Goal: Navigation & Orientation: Find specific page/section

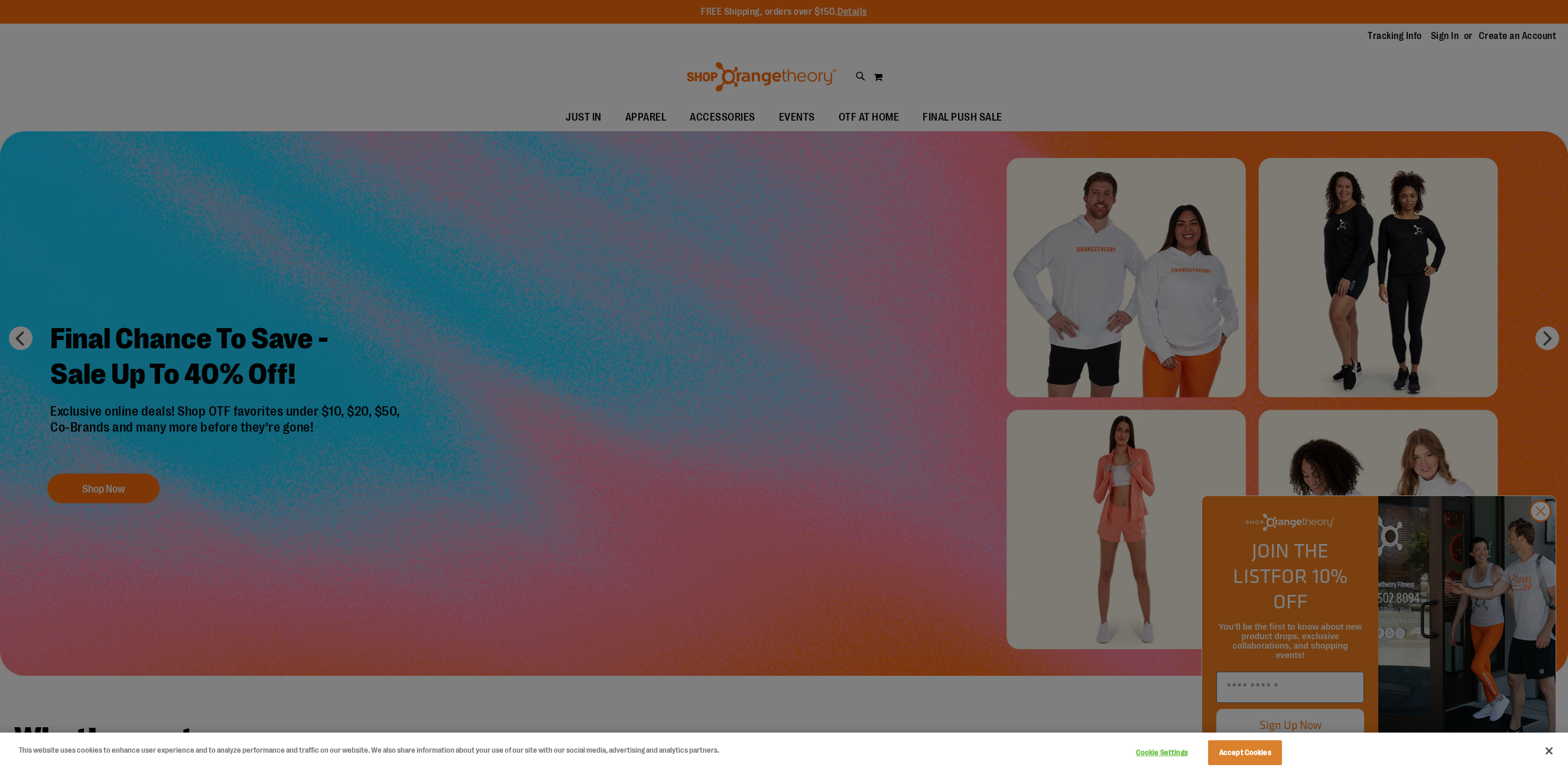
click at [1307, 357] on div at bounding box center [784, 385] width 1568 height 771
click at [1157, 755] on button "Cookie Settings" at bounding box center [1162, 753] width 74 height 24
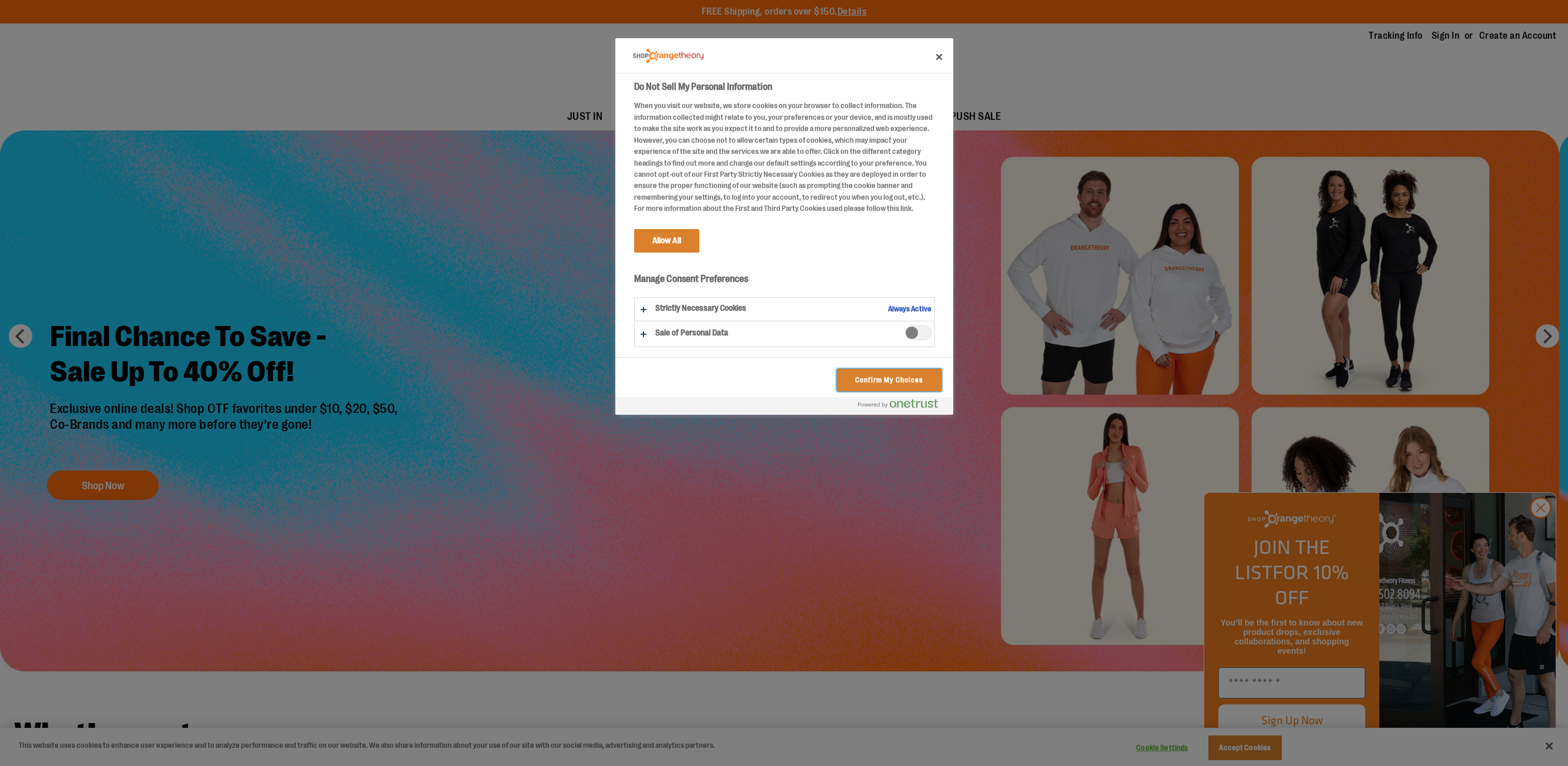
click at [870, 381] on button "Confirm My Choices" at bounding box center [889, 380] width 104 height 22
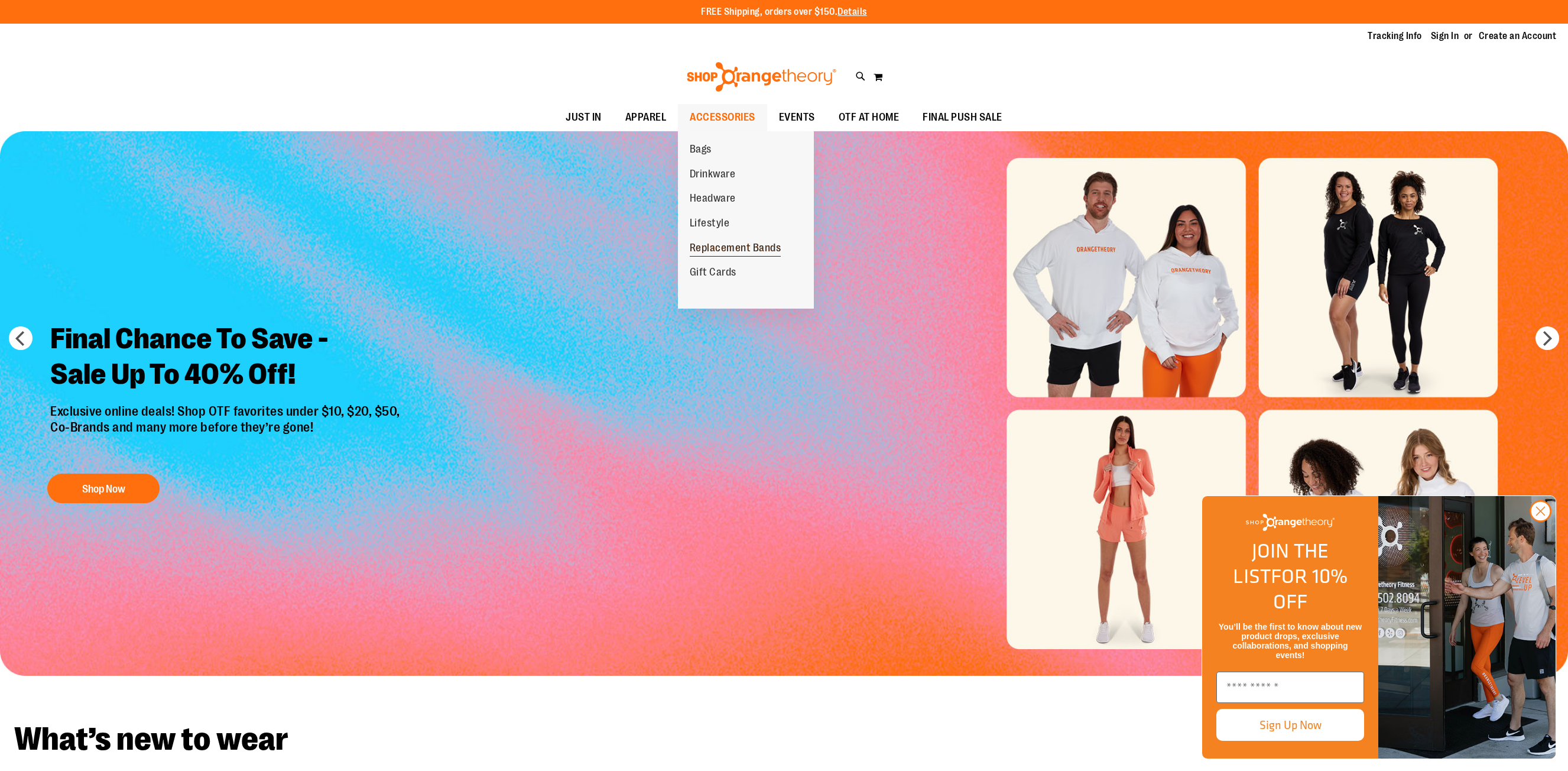
click at [741, 248] on span "Replacement Bands" at bounding box center [735, 249] width 91 height 15
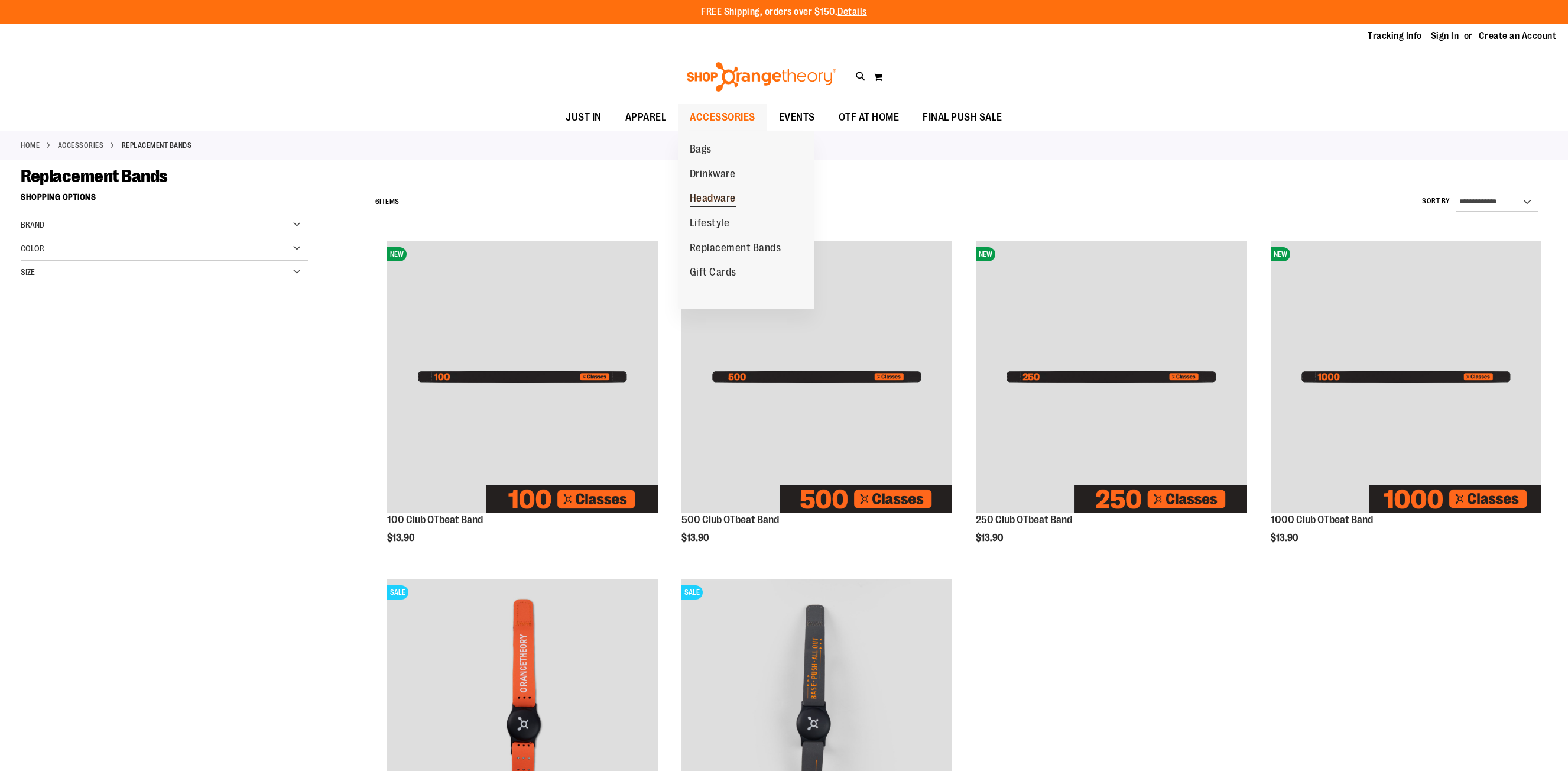
click at [716, 196] on span "Headware" at bounding box center [713, 199] width 46 height 15
click at [727, 197] on span "Headware" at bounding box center [713, 199] width 46 height 15
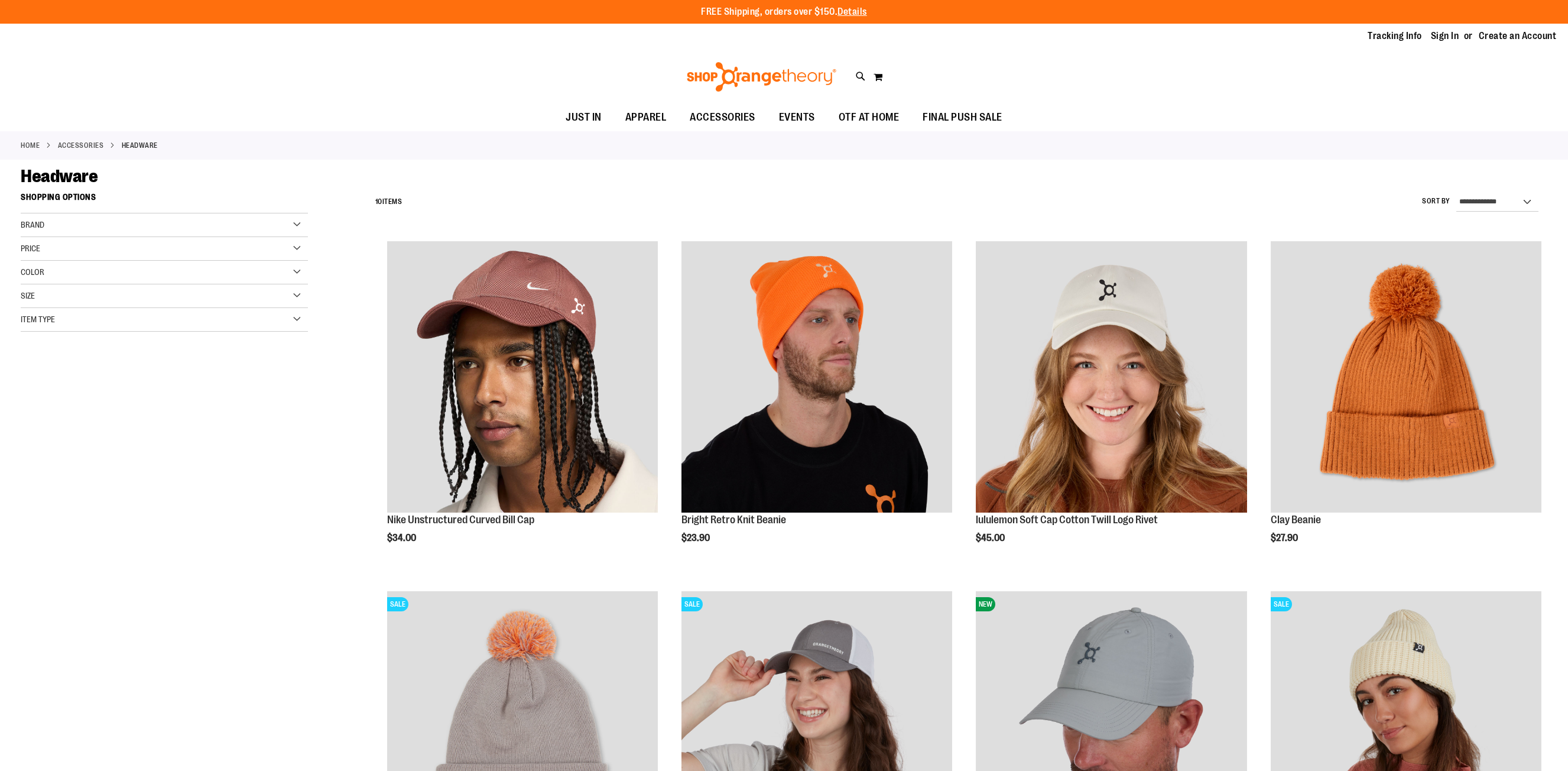
drag, startPoint x: 943, startPoint y: 222, endPoint x: 1310, endPoint y: 207, distance: 367.3
click at [1252, 231] on div "FREE Shipping, orders over $150. Details To order the Spring Dri Tri event bund…" at bounding box center [784, 785] width 1568 height 1570
click at [1385, 37] on link "Tracking Info" at bounding box center [1394, 35] width 55 height 13
click at [63, 227] on div "Brand" at bounding box center [164, 225] width 287 height 24
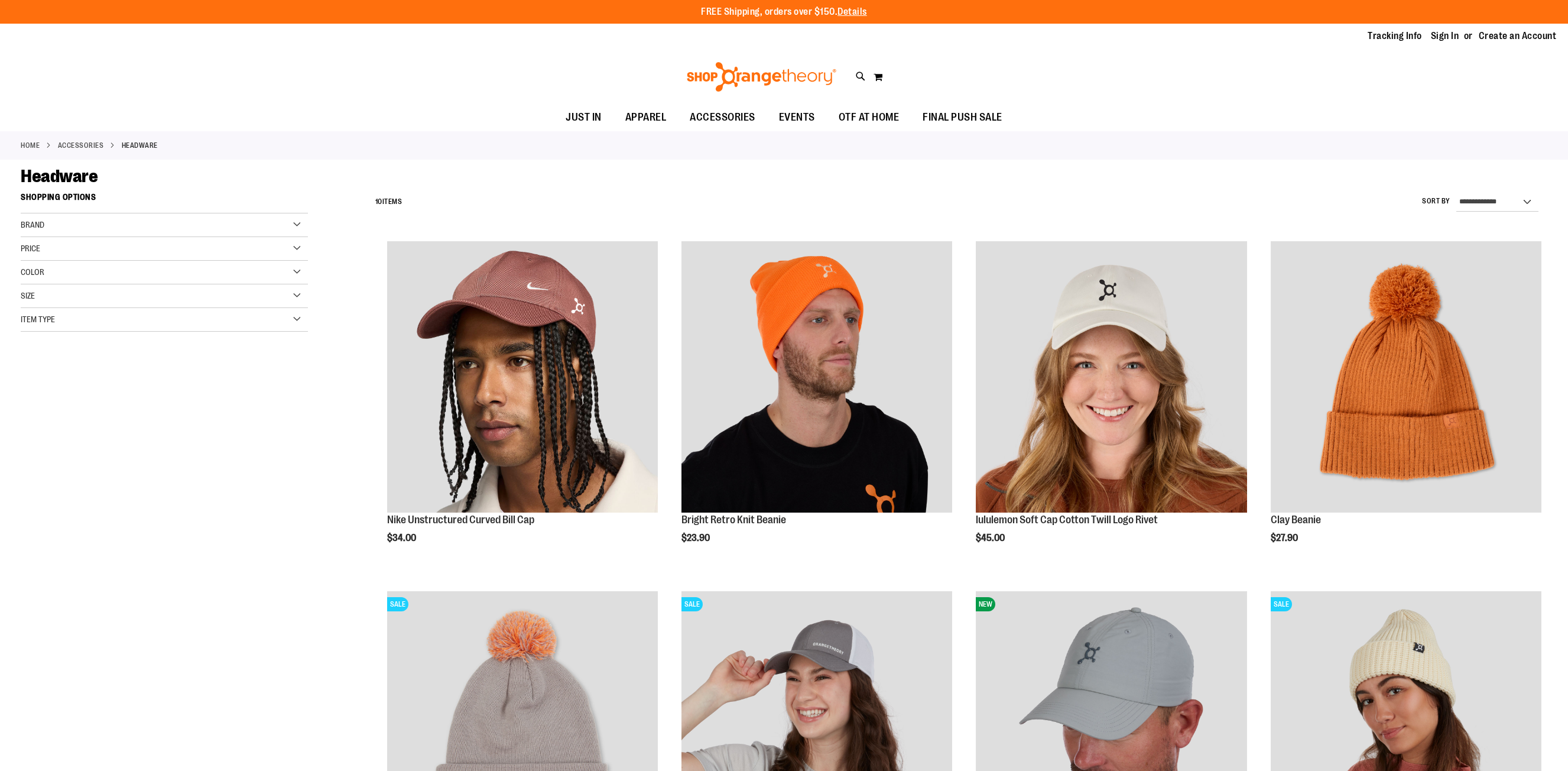
click at [32, 142] on link "Home" at bounding box center [30, 145] width 19 height 11
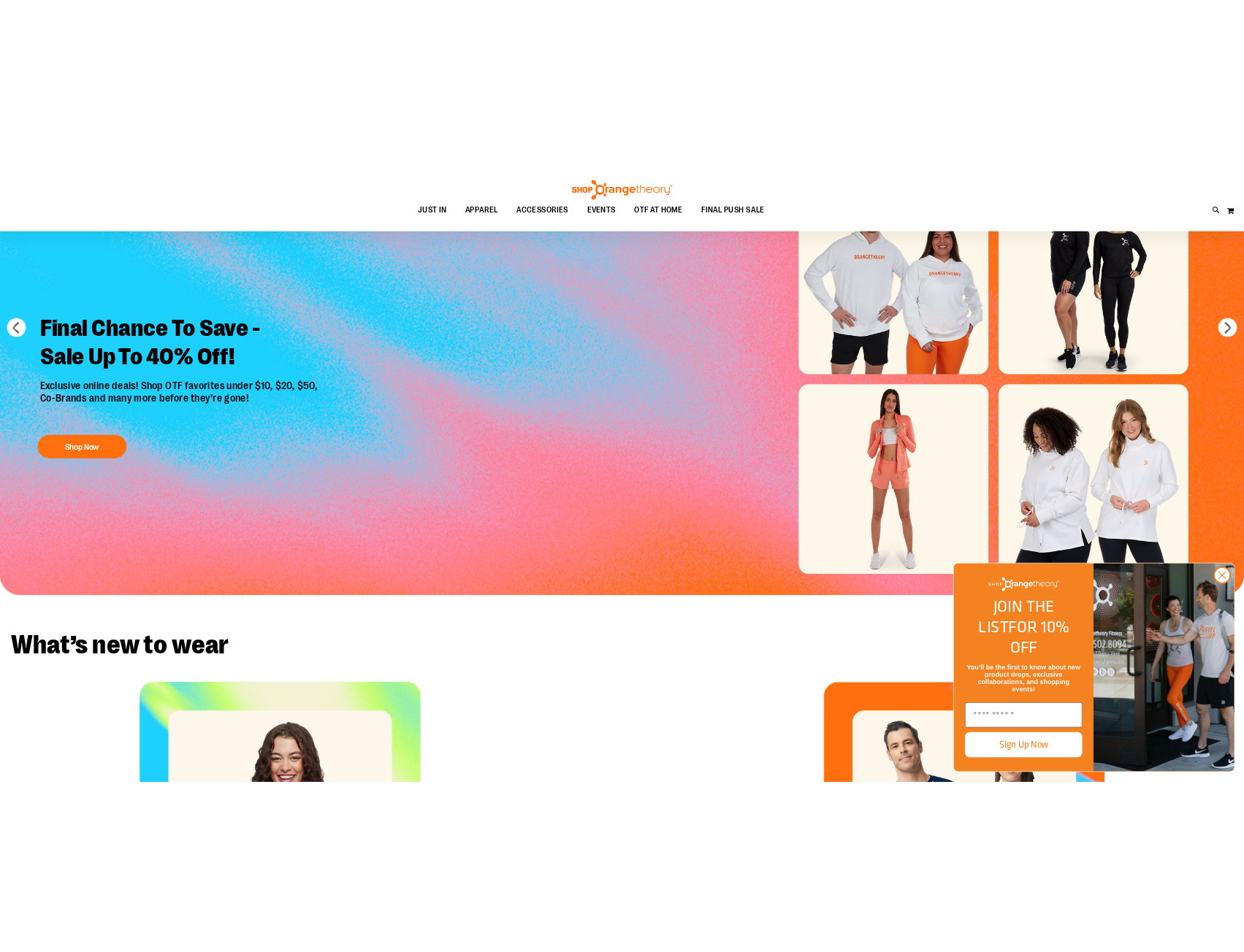
scroll to position [657, 0]
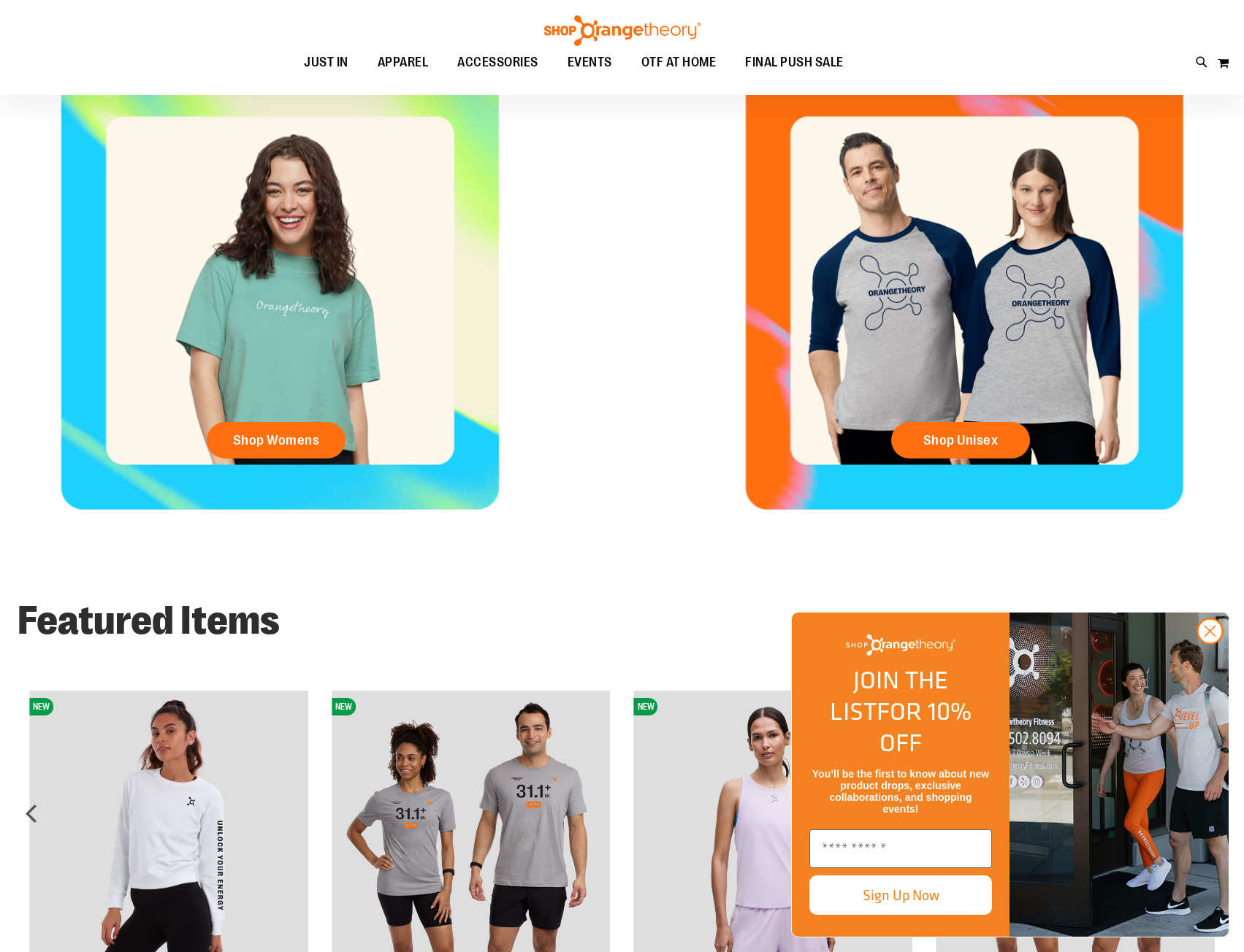
click at [722, 340] on div "Shop Unisex" at bounding box center [964, 290] width 559 height 439
click at [1208, 637] on icon "Close dialog" at bounding box center [1210, 631] width 10 height 10
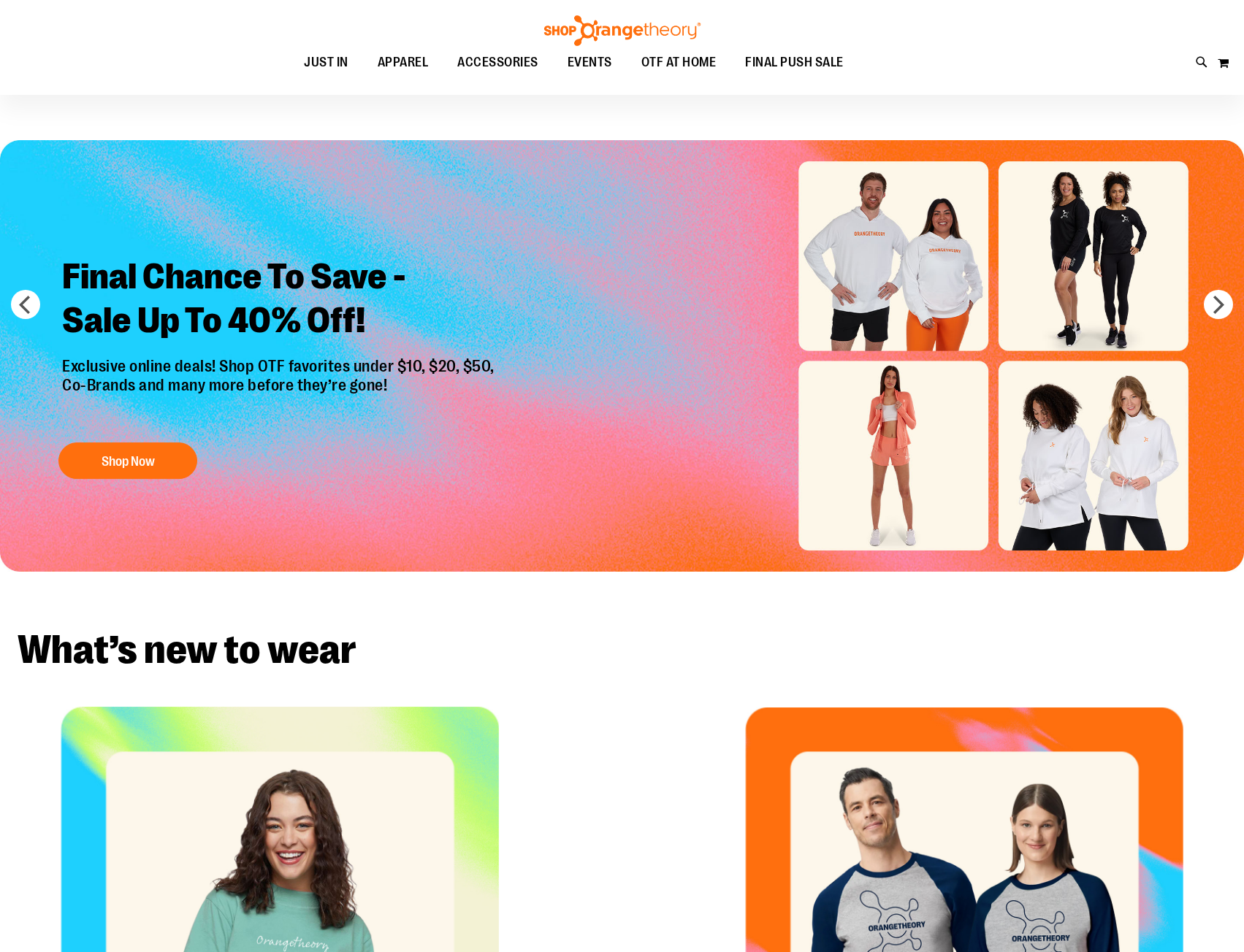
scroll to position [0, 0]
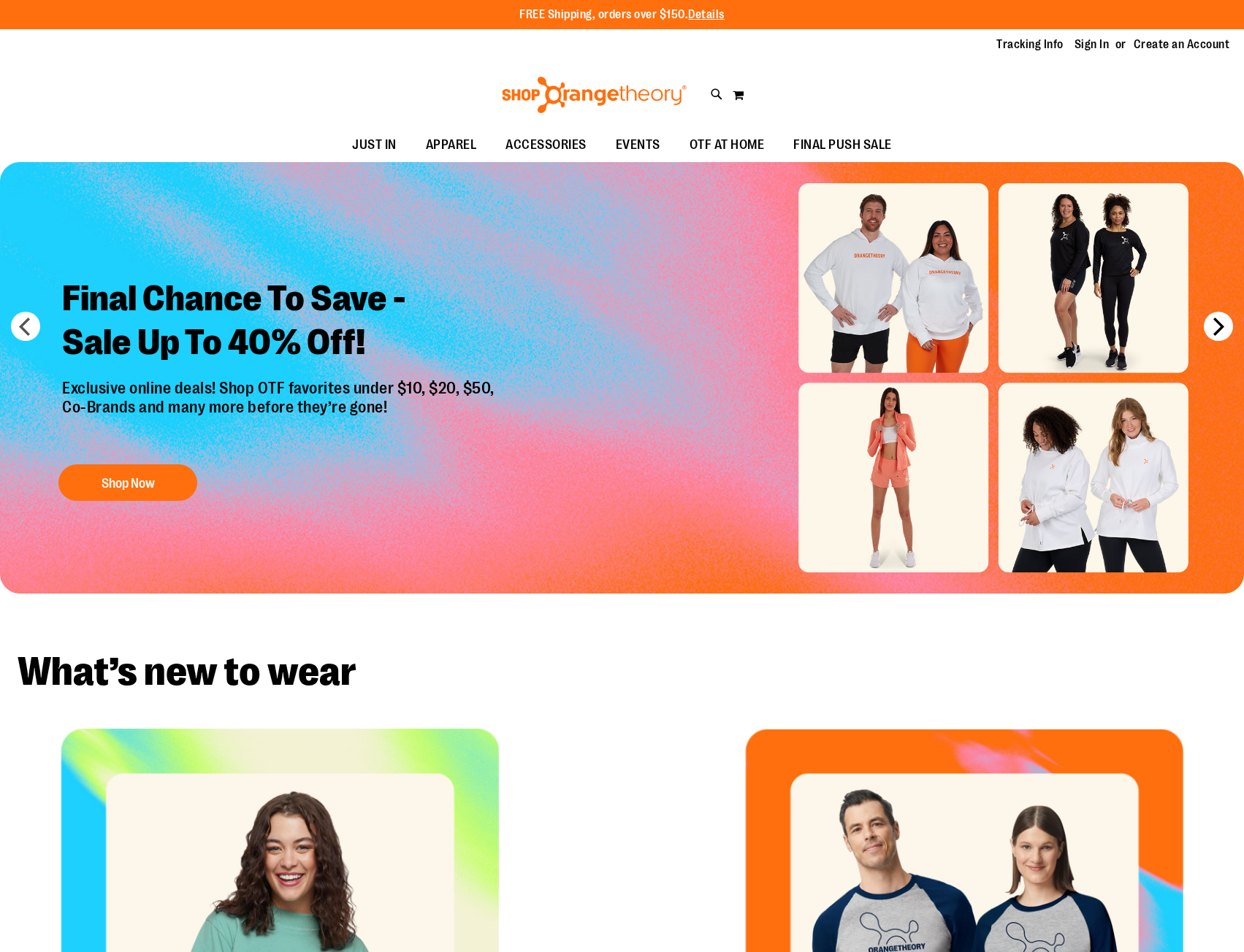
click at [1223, 322] on button "next" at bounding box center [1218, 327] width 29 height 29
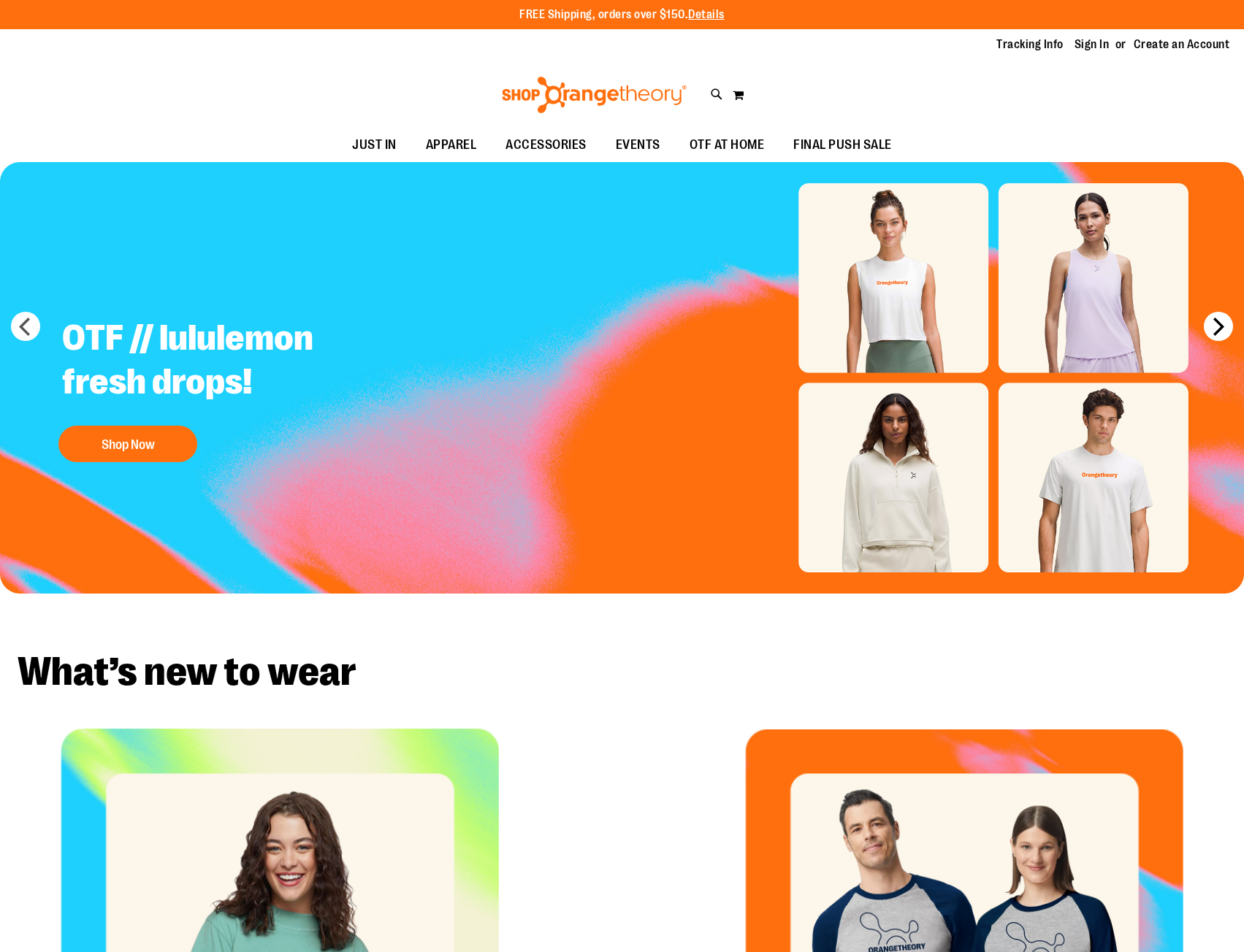
click at [1223, 322] on button "next" at bounding box center [1218, 327] width 29 height 29
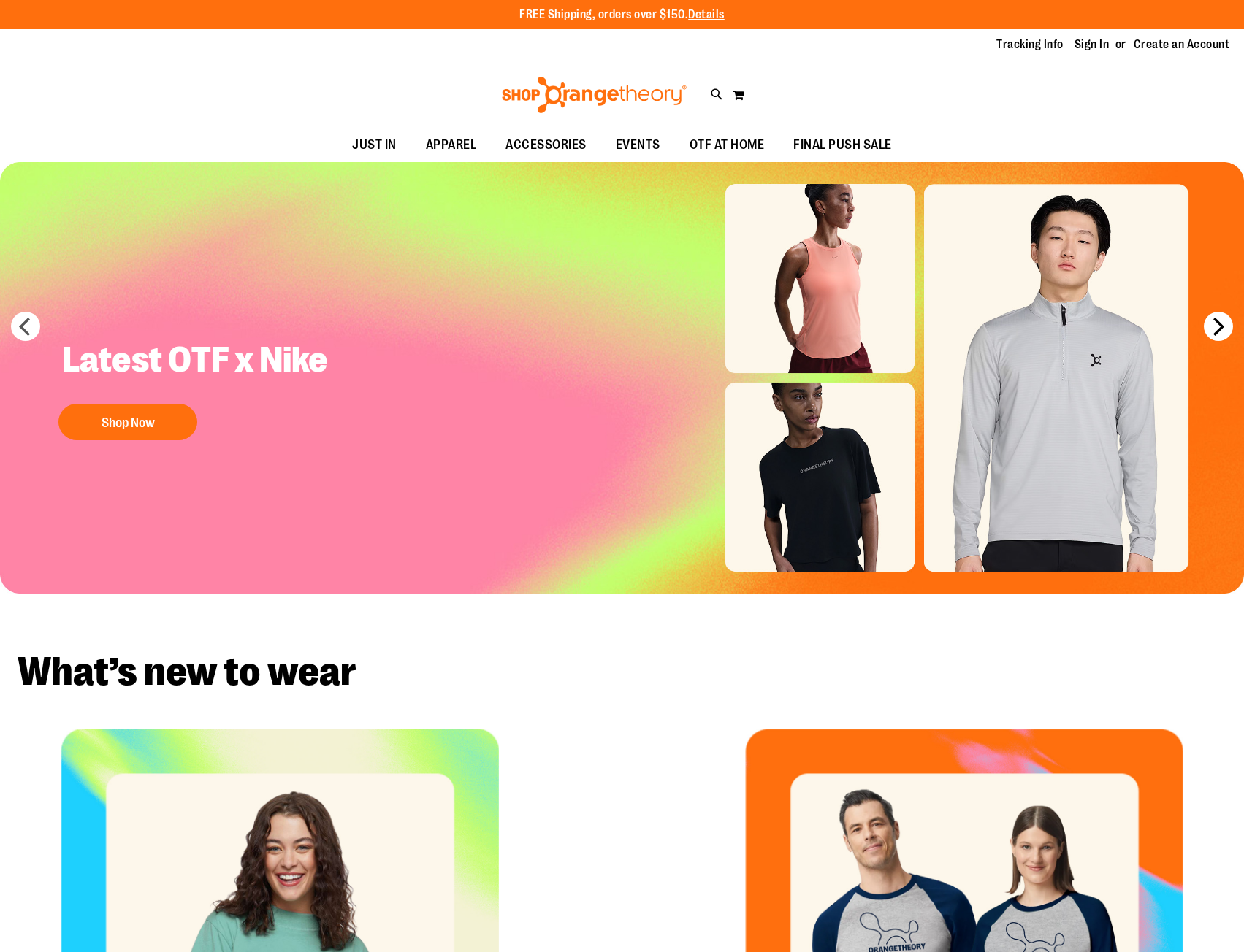
click at [1223, 322] on button "next" at bounding box center [1218, 327] width 29 height 29
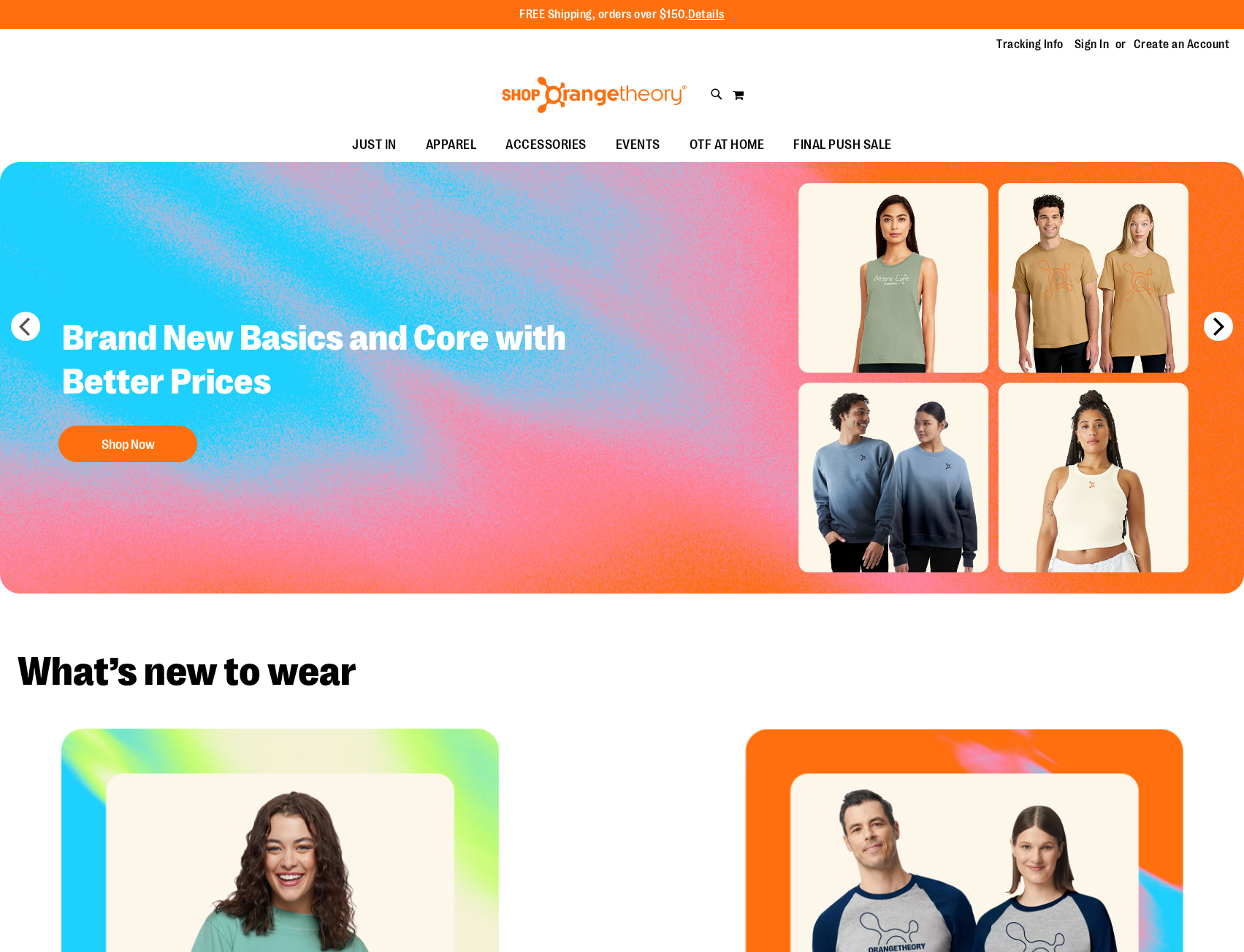
click at [1223, 322] on button "next" at bounding box center [1218, 327] width 29 height 29
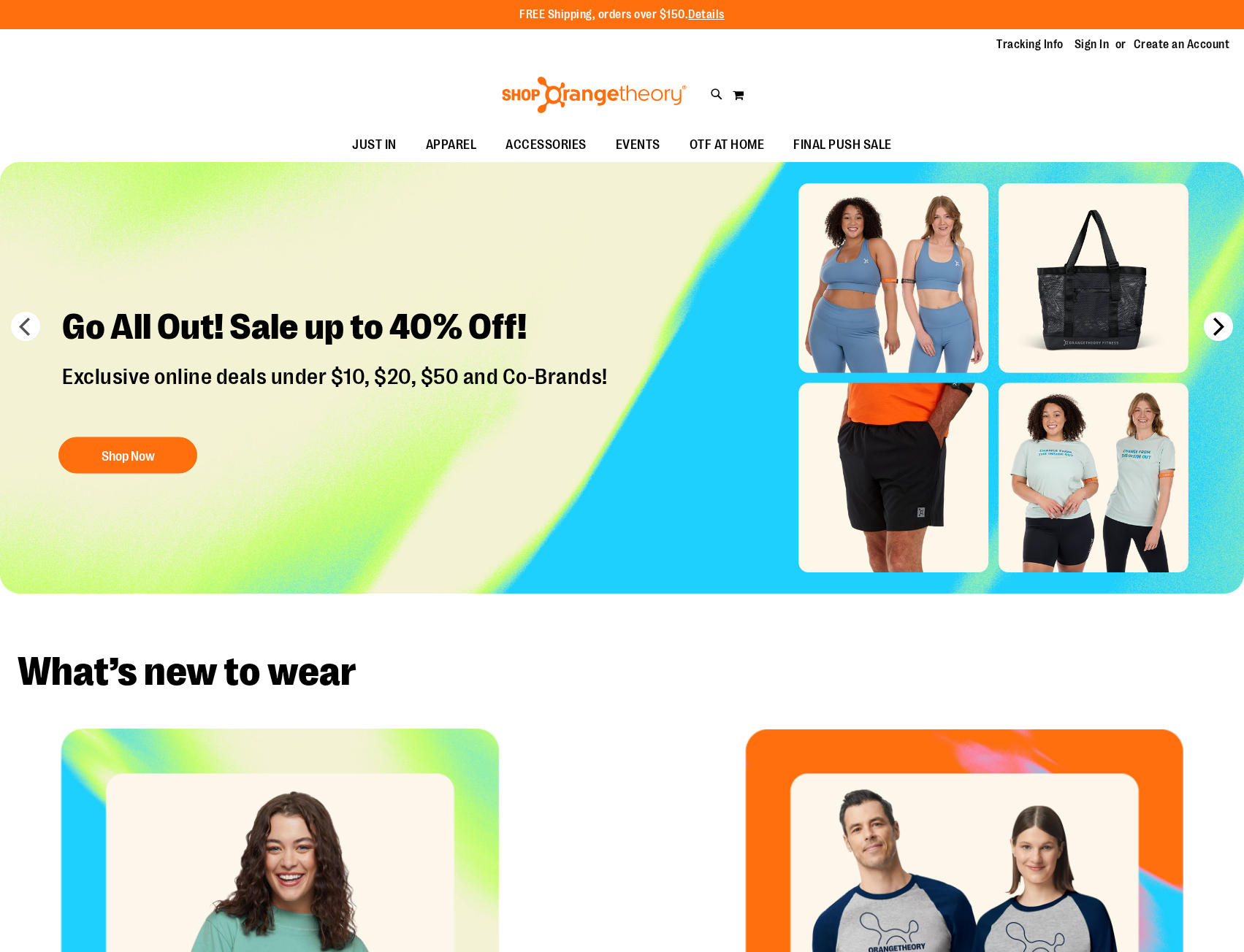
click at [1223, 322] on button "next" at bounding box center [1218, 327] width 29 height 29
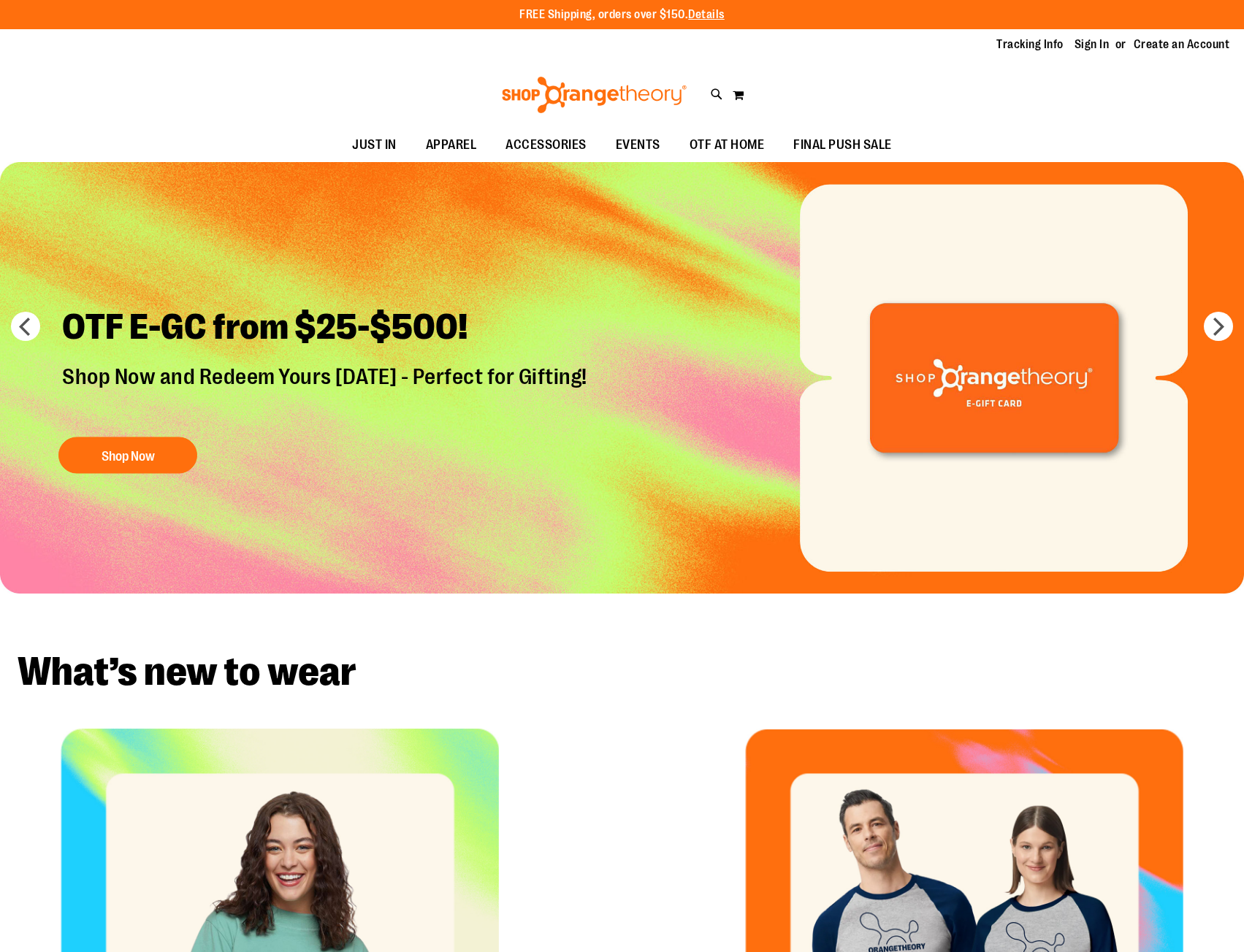
click at [553, 100] on img at bounding box center [594, 95] width 189 height 36
